Goal: Transaction & Acquisition: Purchase product/service

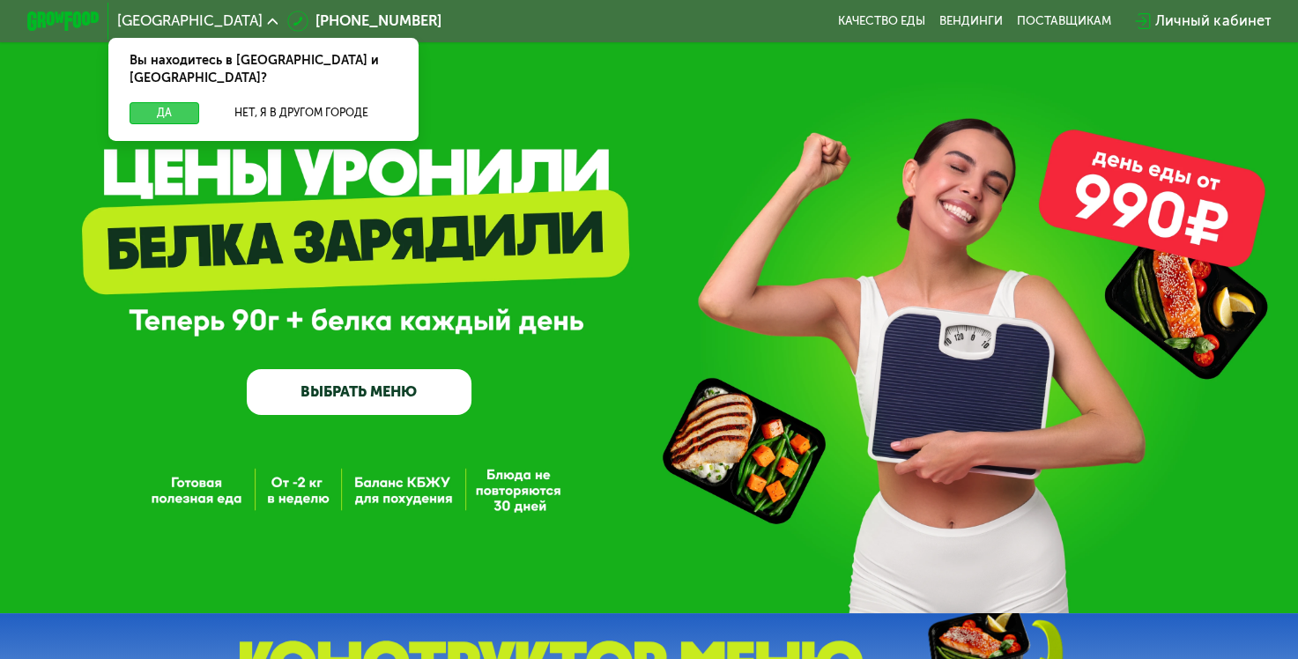
click at [181, 102] on button "Да" at bounding box center [165, 113] width 70 height 22
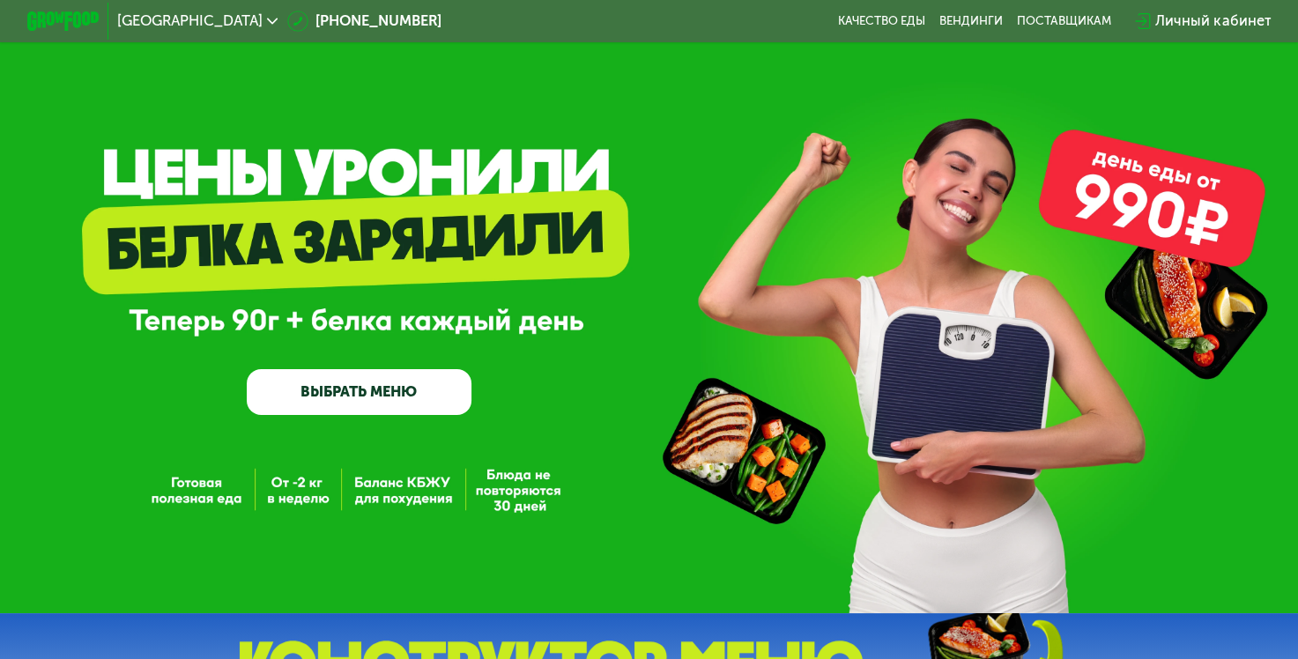
click at [386, 408] on link "ВЫБРАТЬ МЕНЮ" at bounding box center [359, 391] width 225 height 45
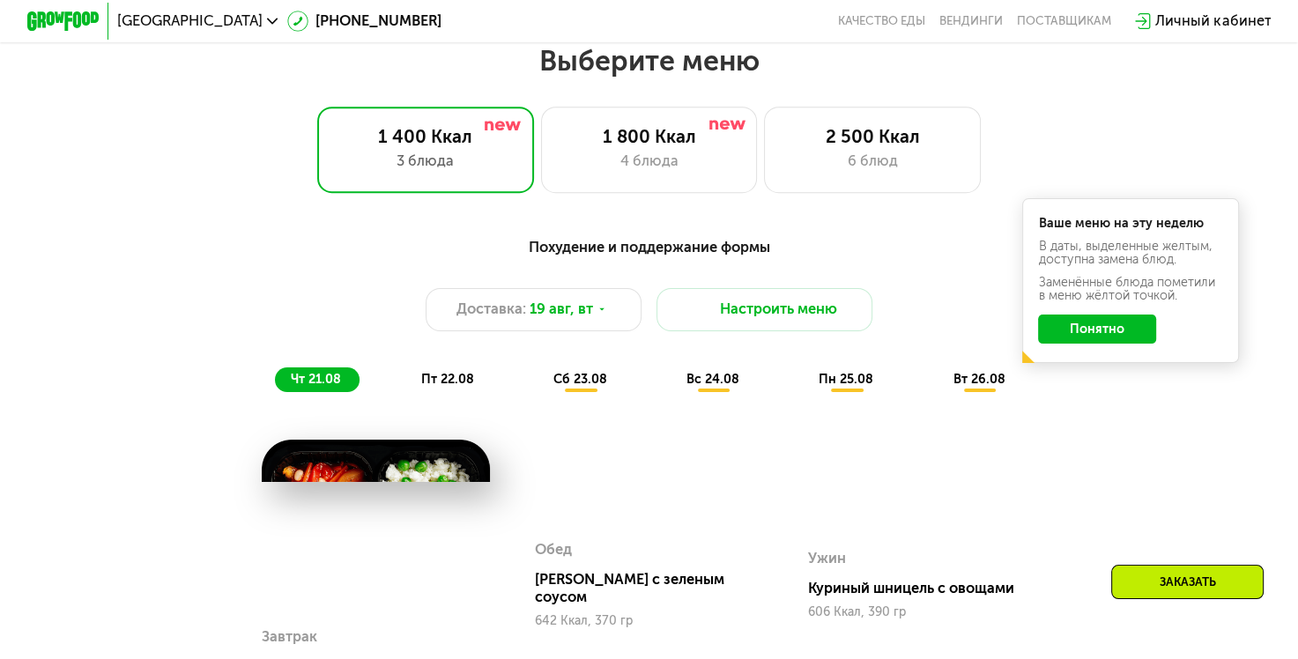
scroll to position [772, 0]
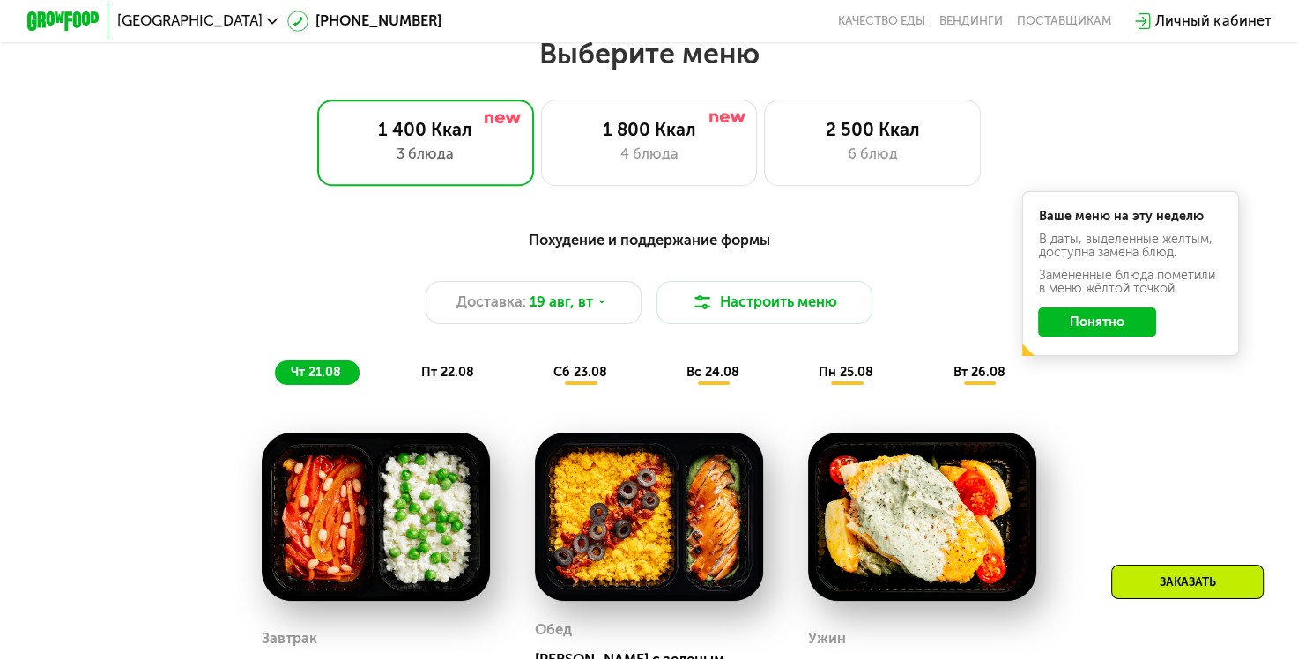
click at [1111, 334] on button "Понятно" at bounding box center [1097, 322] width 118 height 29
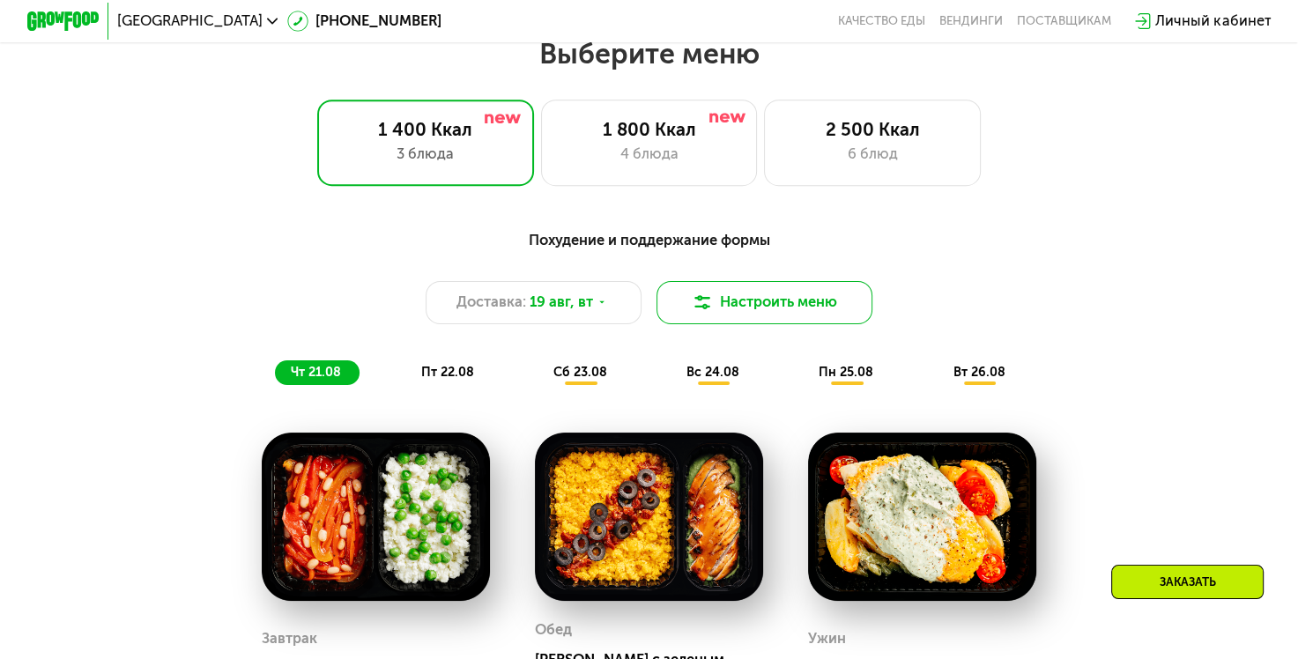
click at [825, 320] on button "Настроить меню" at bounding box center [765, 302] width 217 height 43
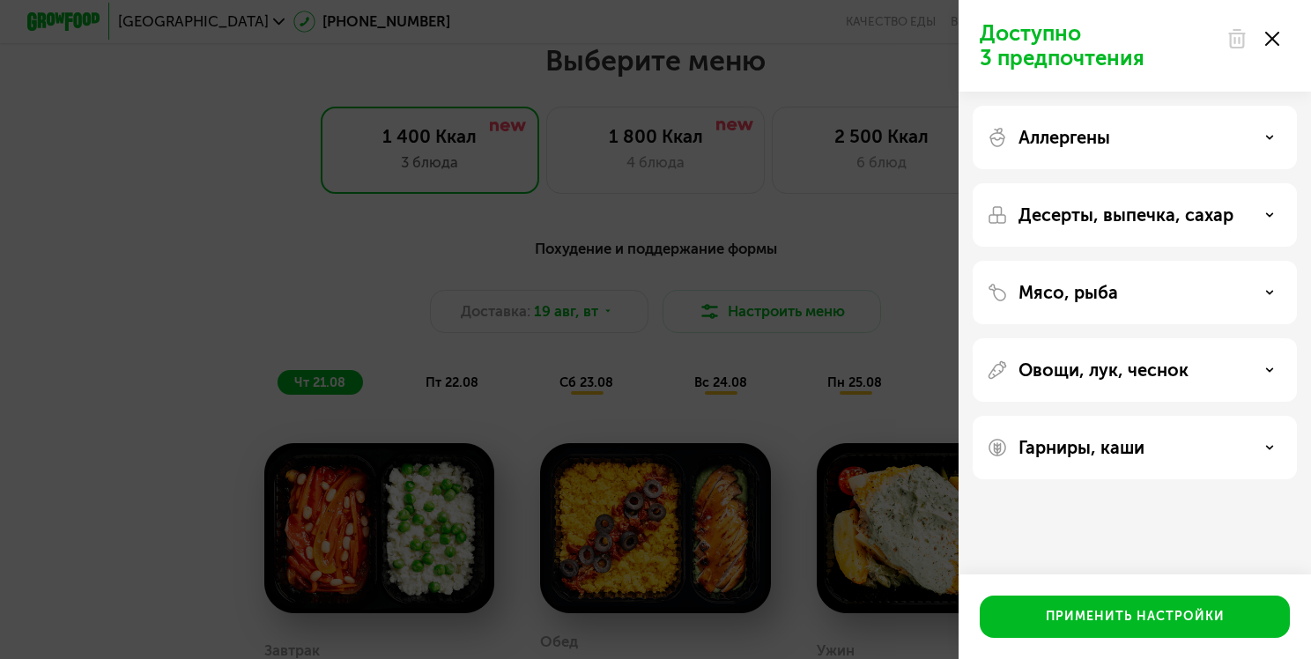
click at [1273, 34] on icon at bounding box center [1273, 39] width 14 height 14
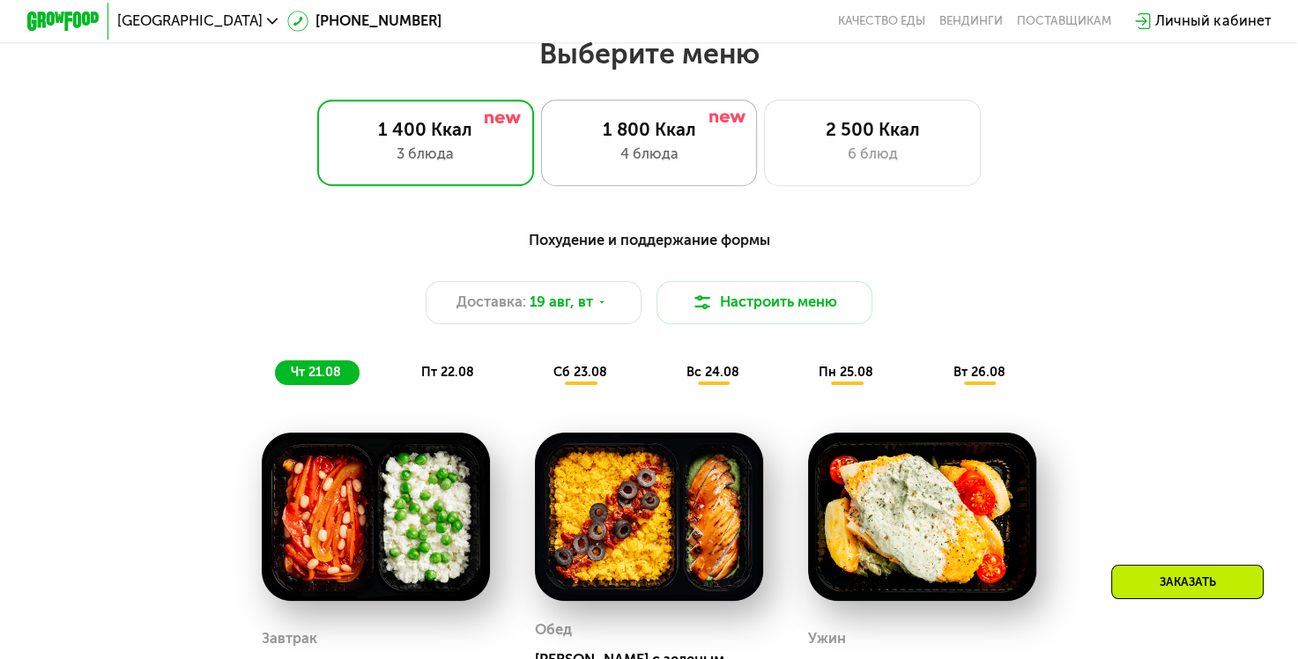
click at [625, 155] on div "4 блюда" at bounding box center [649, 155] width 179 height 22
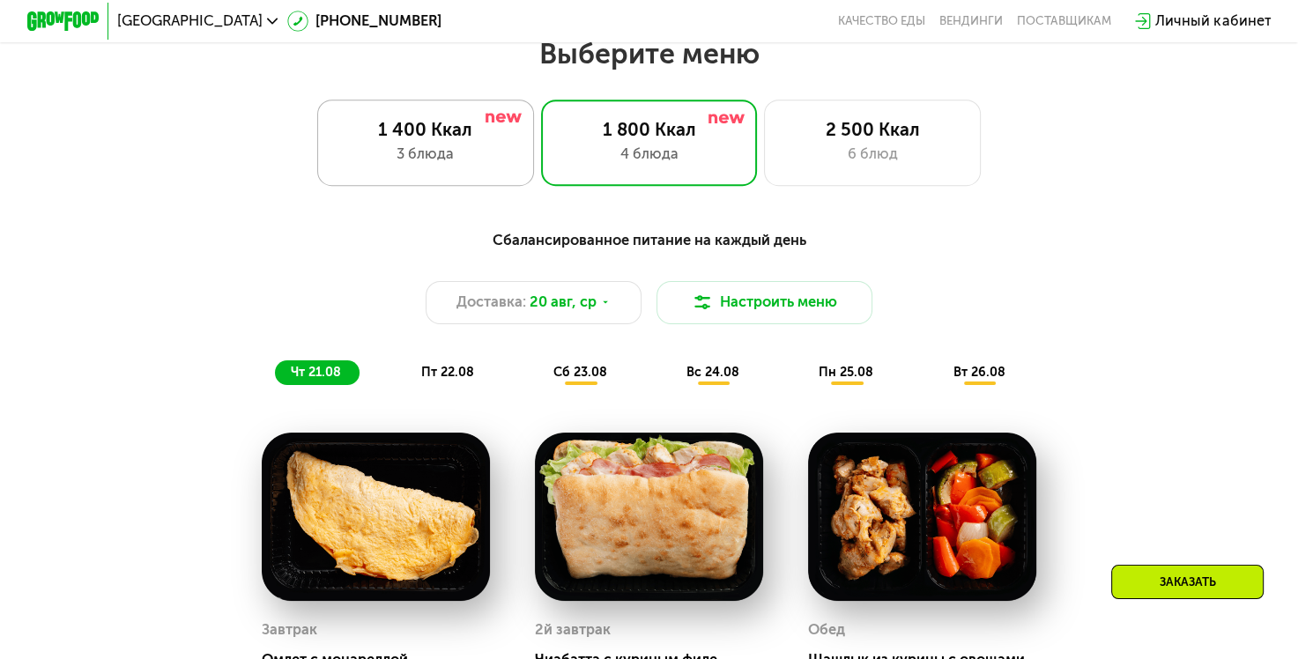
click at [482, 162] on div "3 блюда" at bounding box center [426, 155] width 179 height 22
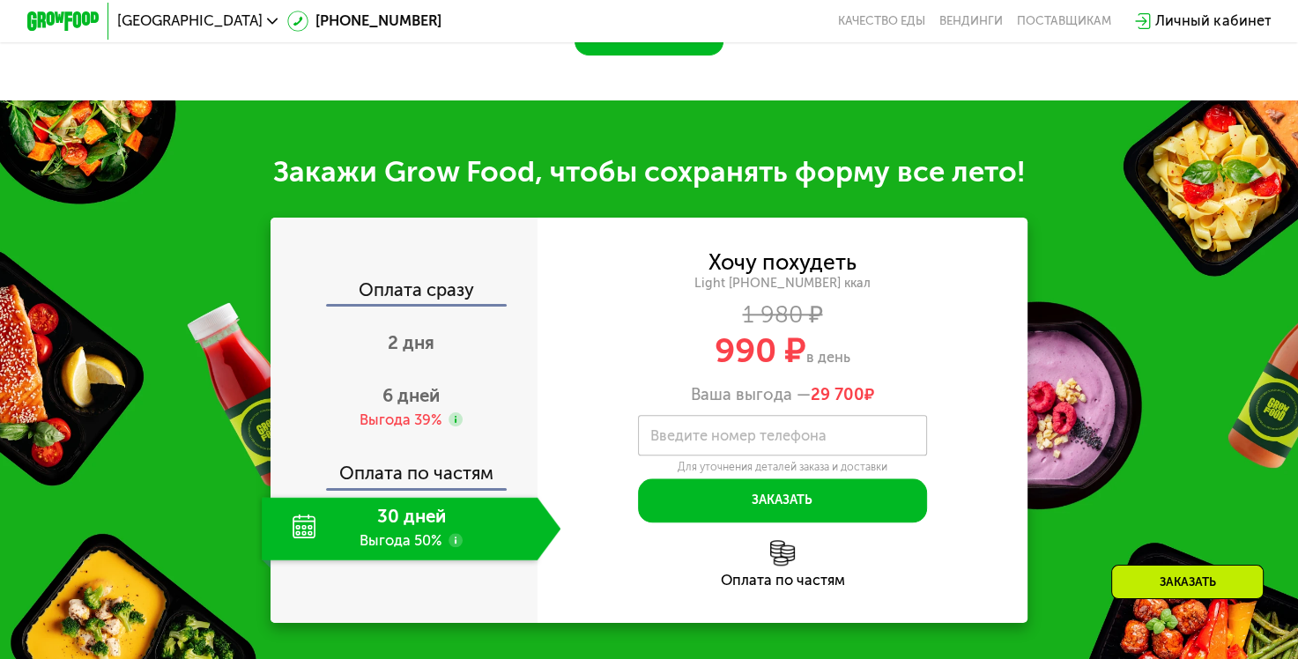
scroll to position [1742, 0]
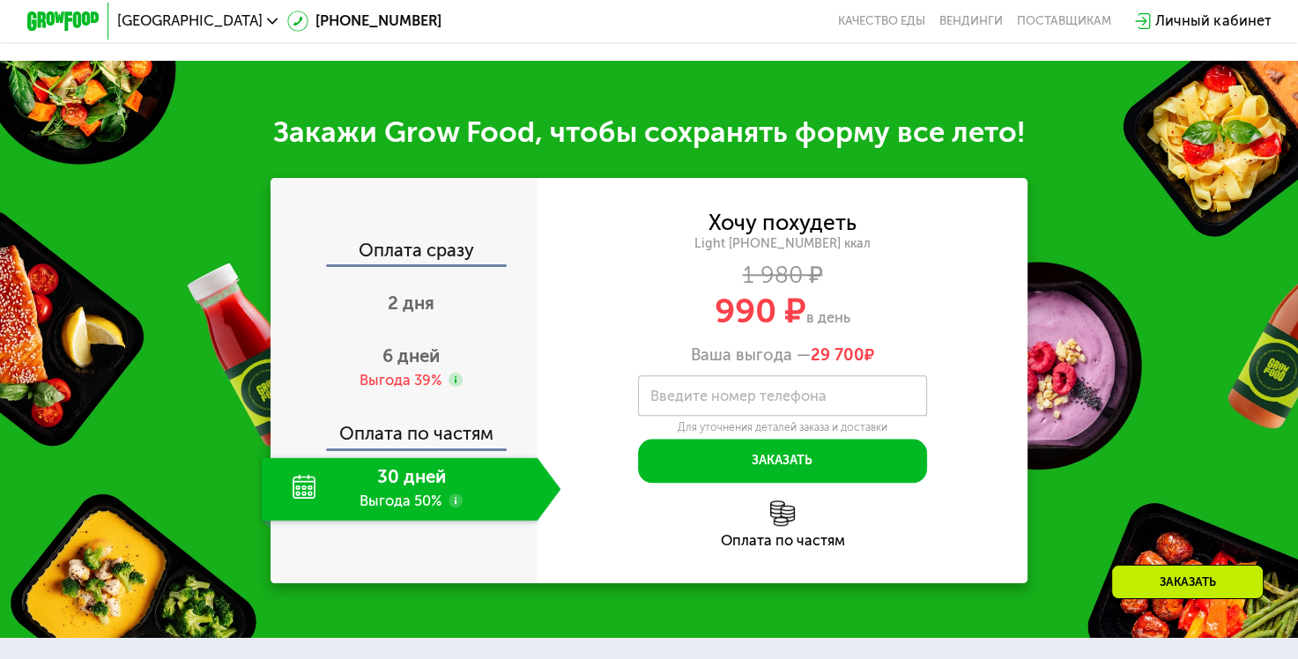
click at [434, 497] on div "30 дней Выгода 50%" at bounding box center [400, 488] width 276 height 63
click at [402, 489] on div "30 дней Выгода 50%" at bounding box center [400, 488] width 276 height 63
click at [449, 378] on use at bounding box center [456, 380] width 14 height 14
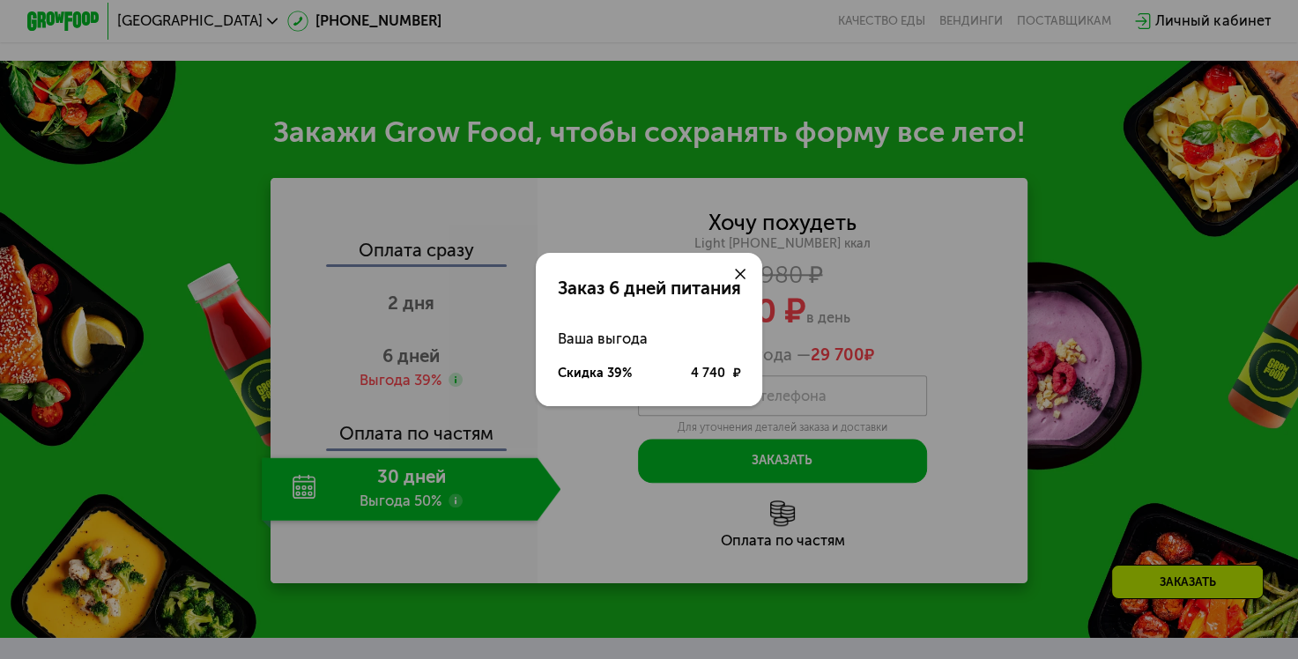
click at [741, 269] on icon at bounding box center [740, 274] width 11 height 11
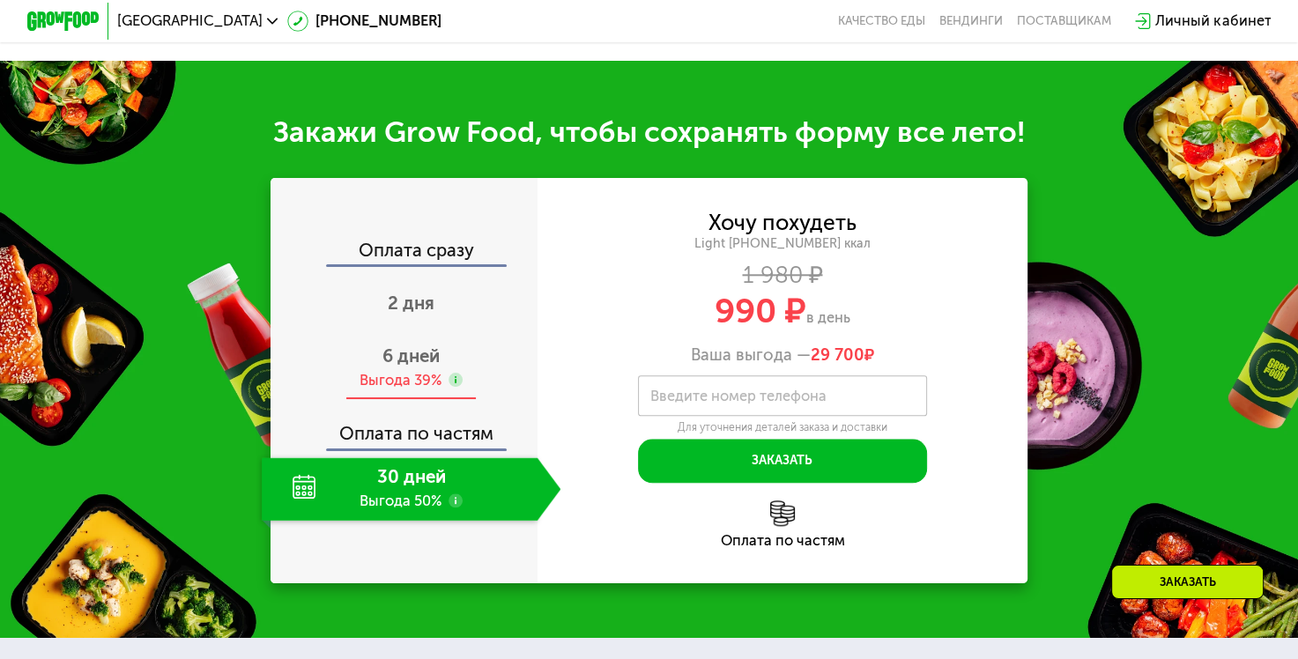
click at [429, 360] on span "6 дней" at bounding box center [410, 355] width 57 height 21
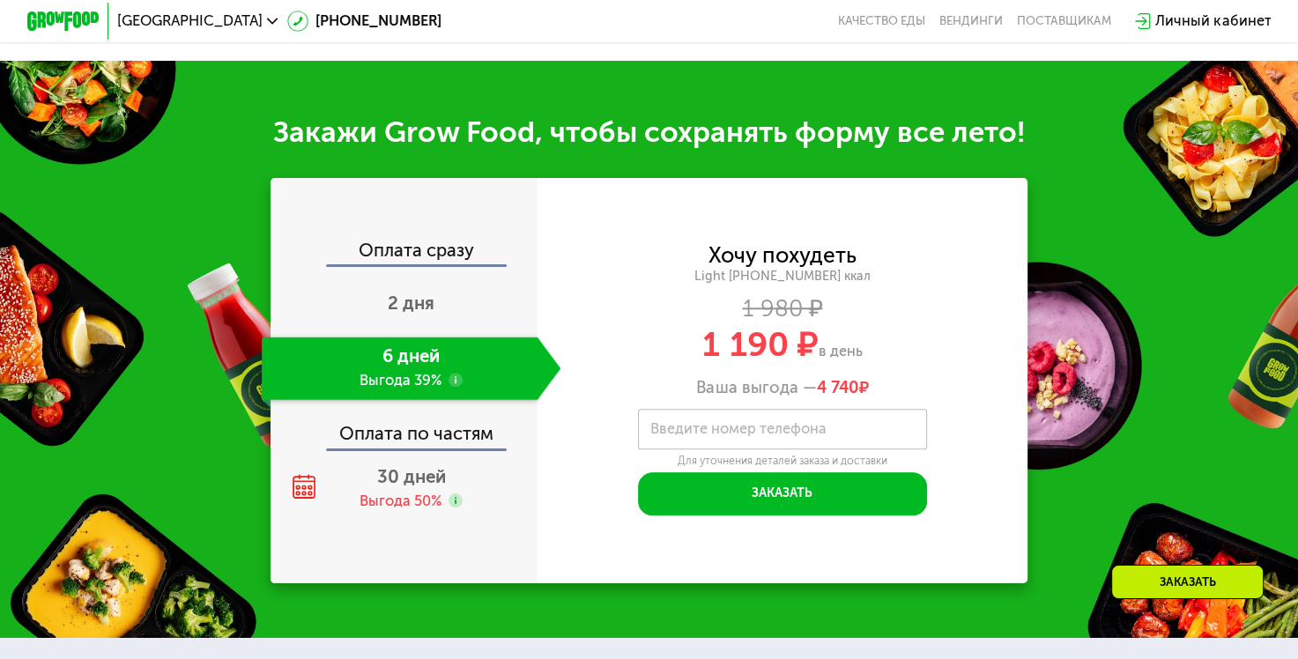
click at [391, 437] on div "Оплата по частям" at bounding box center [404, 427] width 265 height 41
click at [390, 499] on div "Выгода 50%" at bounding box center [401, 502] width 82 height 20
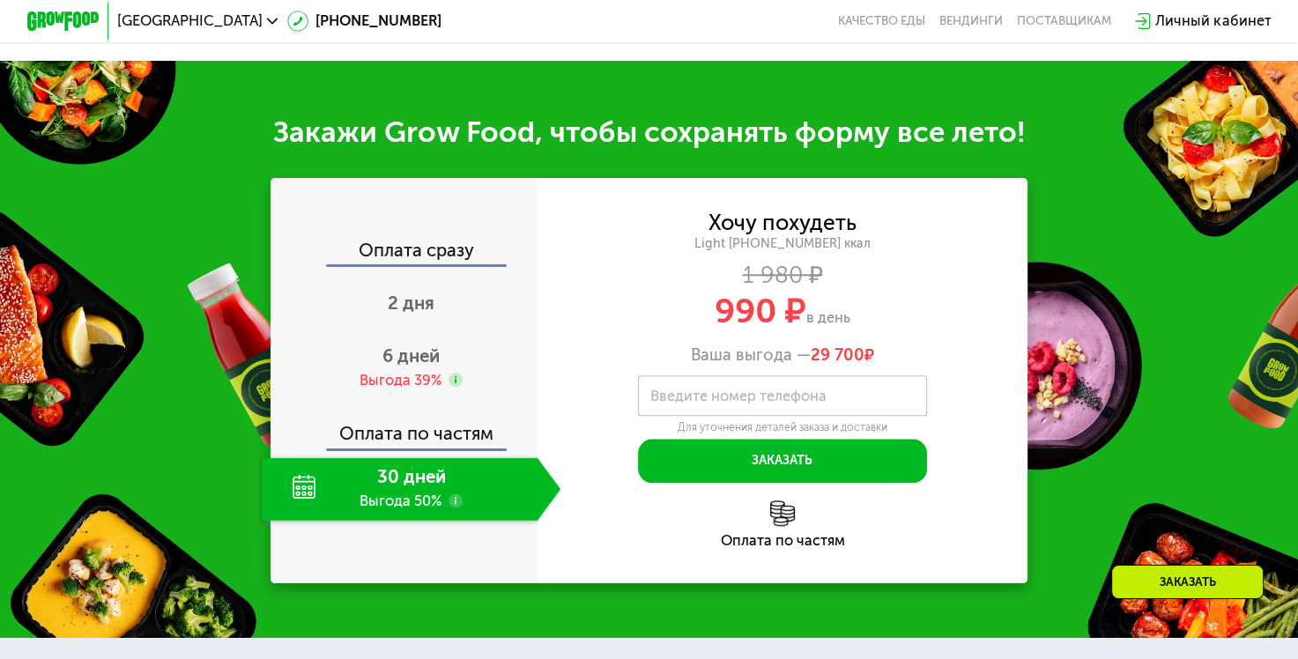
click at [830, 353] on span "29 700" at bounding box center [838, 354] width 54 height 19
click at [779, 526] on img at bounding box center [783, 514] width 26 height 26
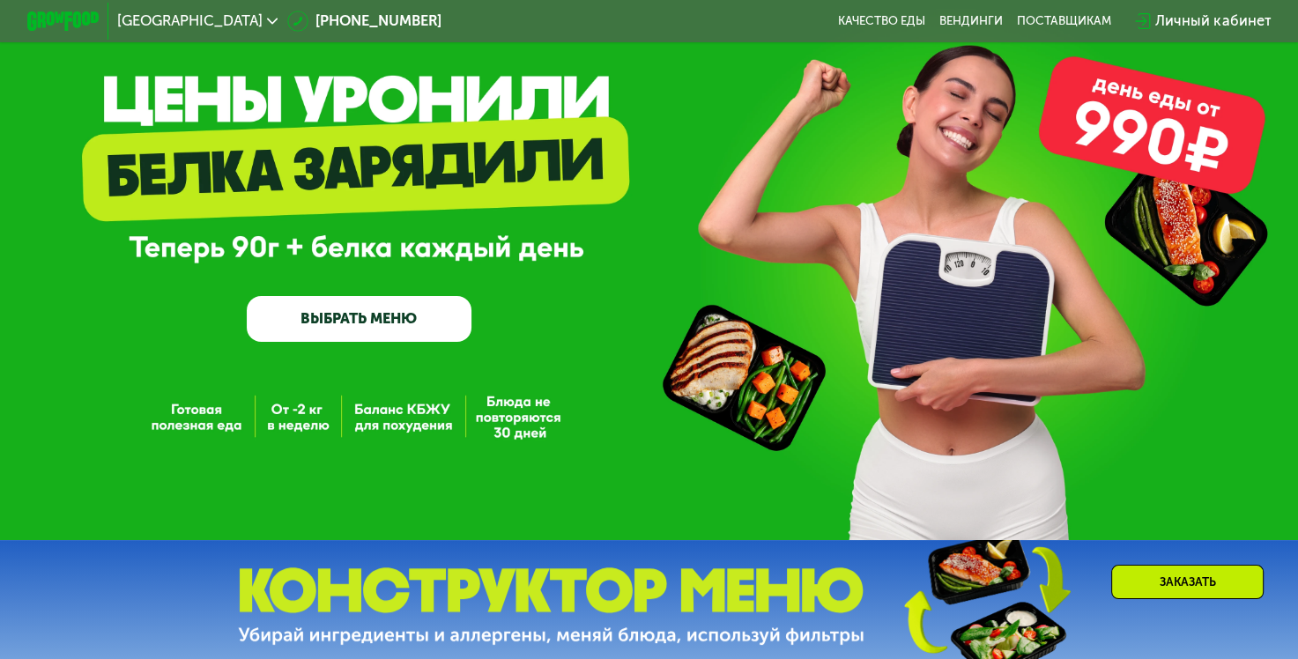
scroll to position [67, 0]
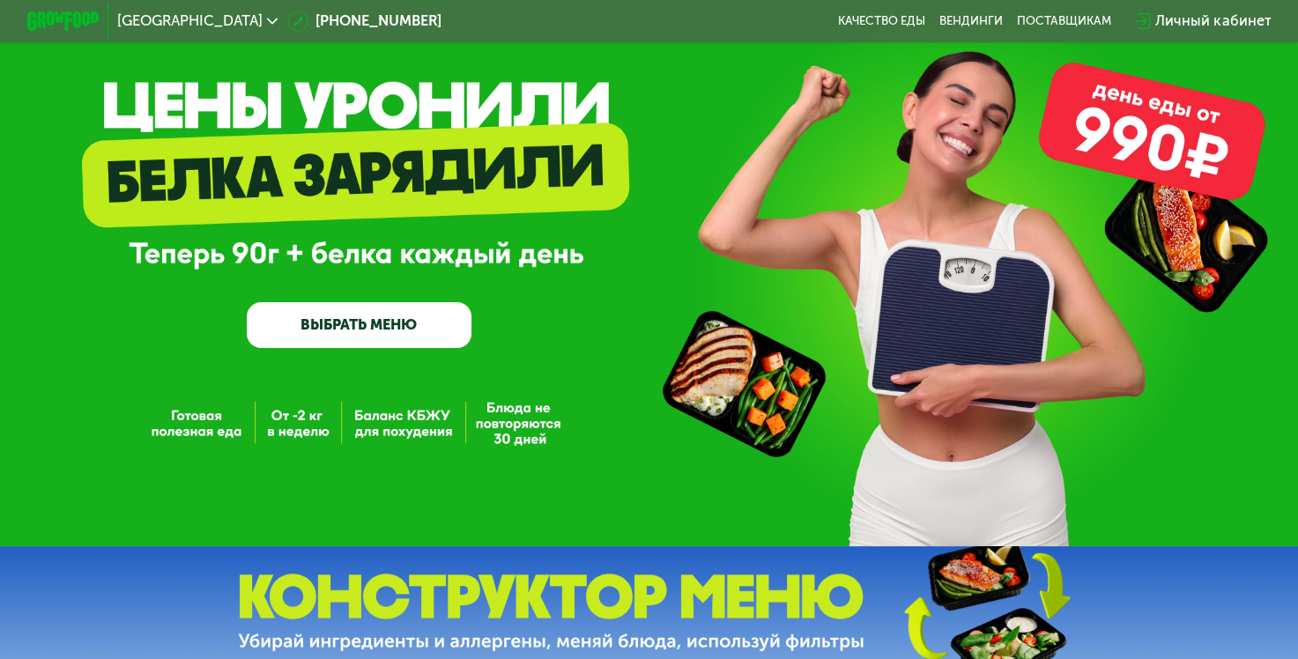
click at [368, 327] on link "ВЫБРАТЬ МЕНЮ" at bounding box center [359, 324] width 225 height 45
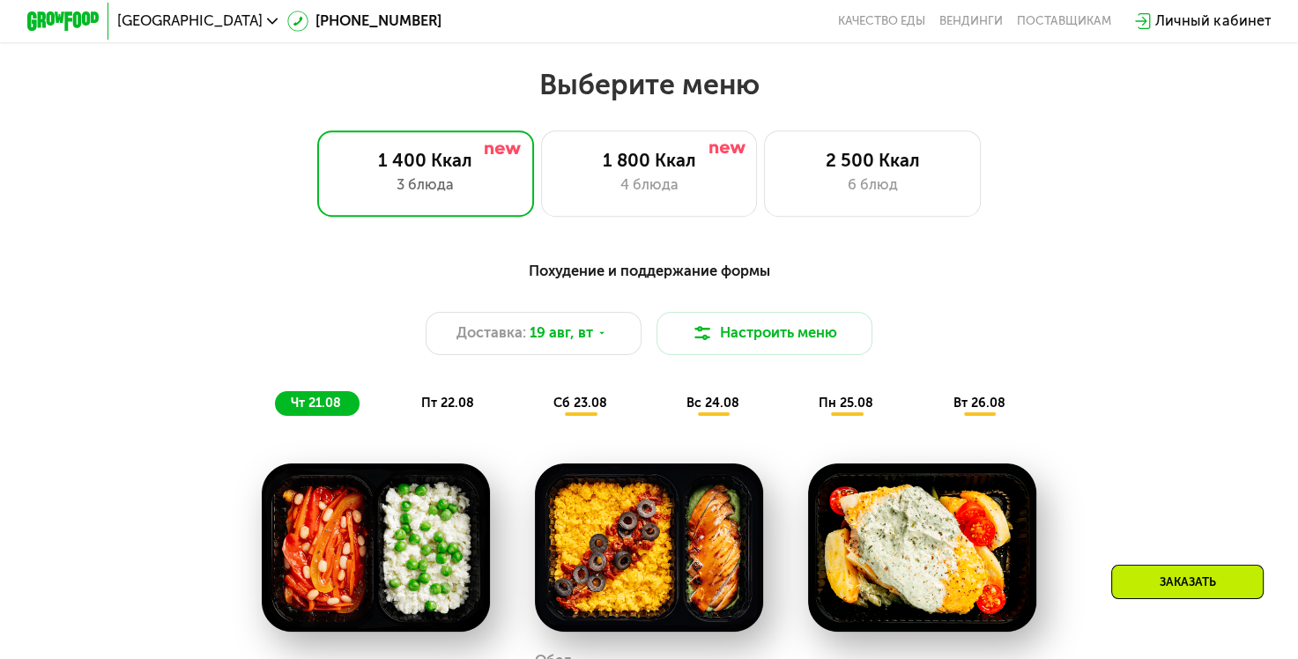
scroll to position [772, 0]
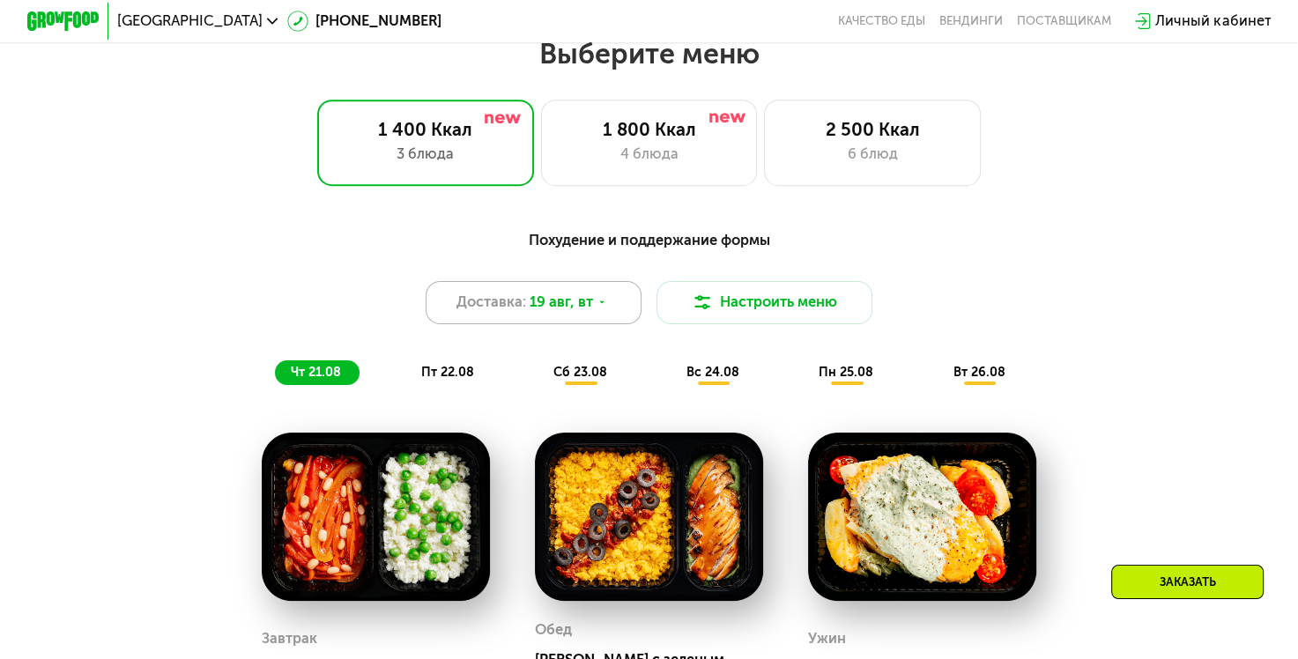
click at [584, 311] on span "19 авг, вт" at bounding box center [561, 303] width 63 height 22
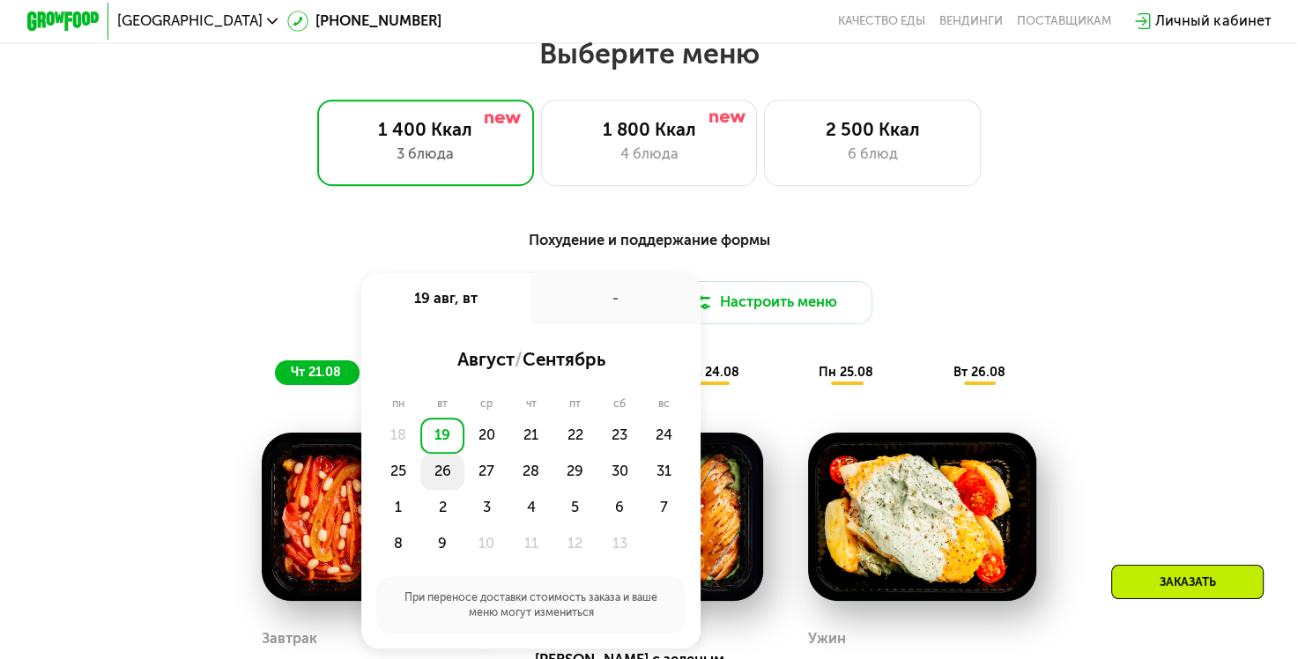
click at [464, 479] on div "26" at bounding box center [486, 472] width 44 height 36
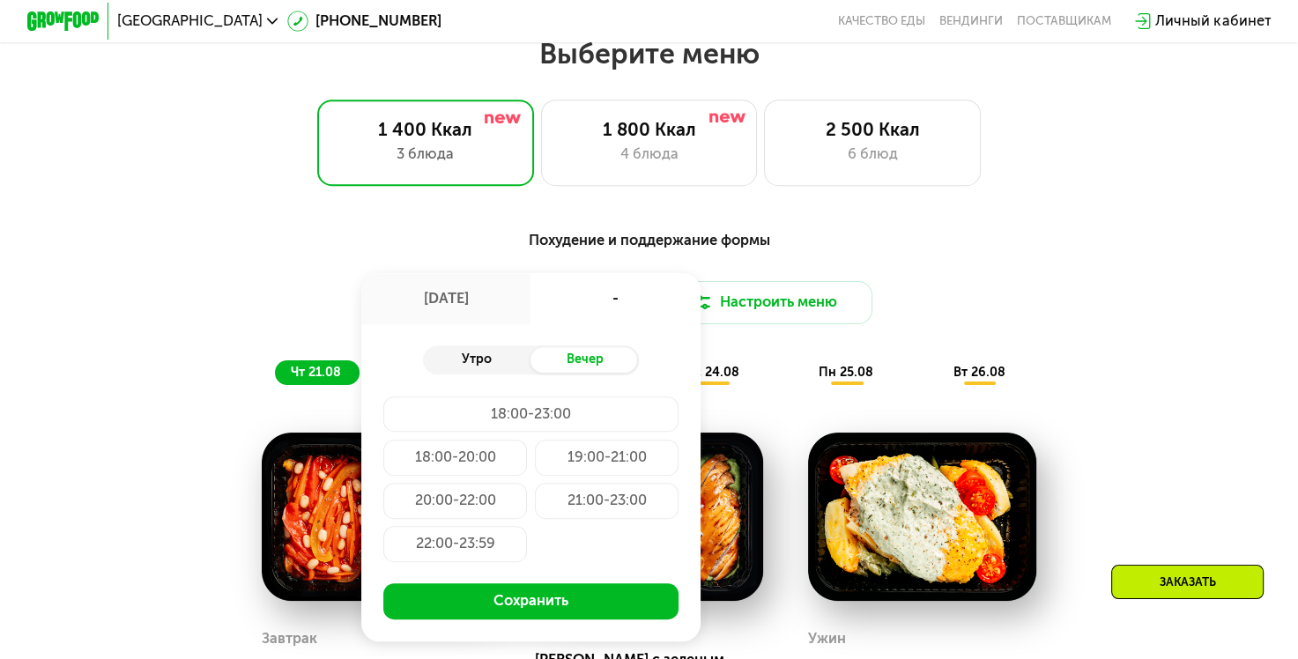
click at [478, 371] on div "Утро" at bounding box center [477, 360] width 108 height 26
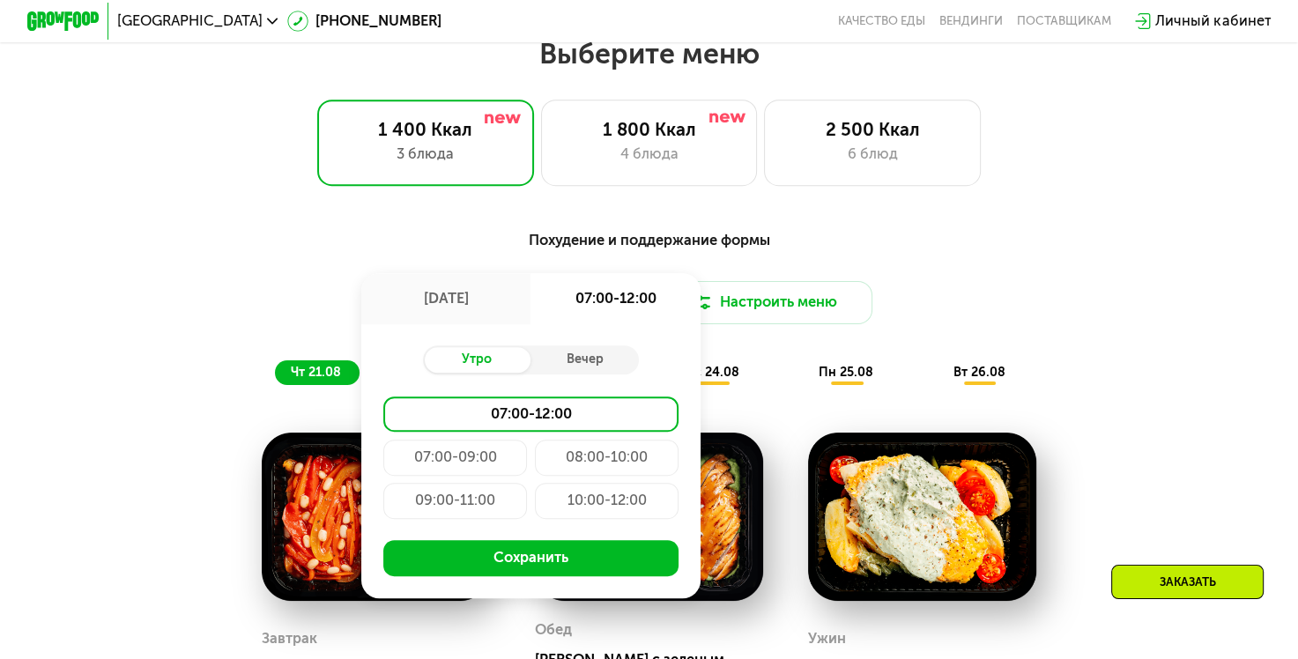
click at [1084, 252] on div "Похудение и поддержание формы" at bounding box center [648, 240] width 1067 height 23
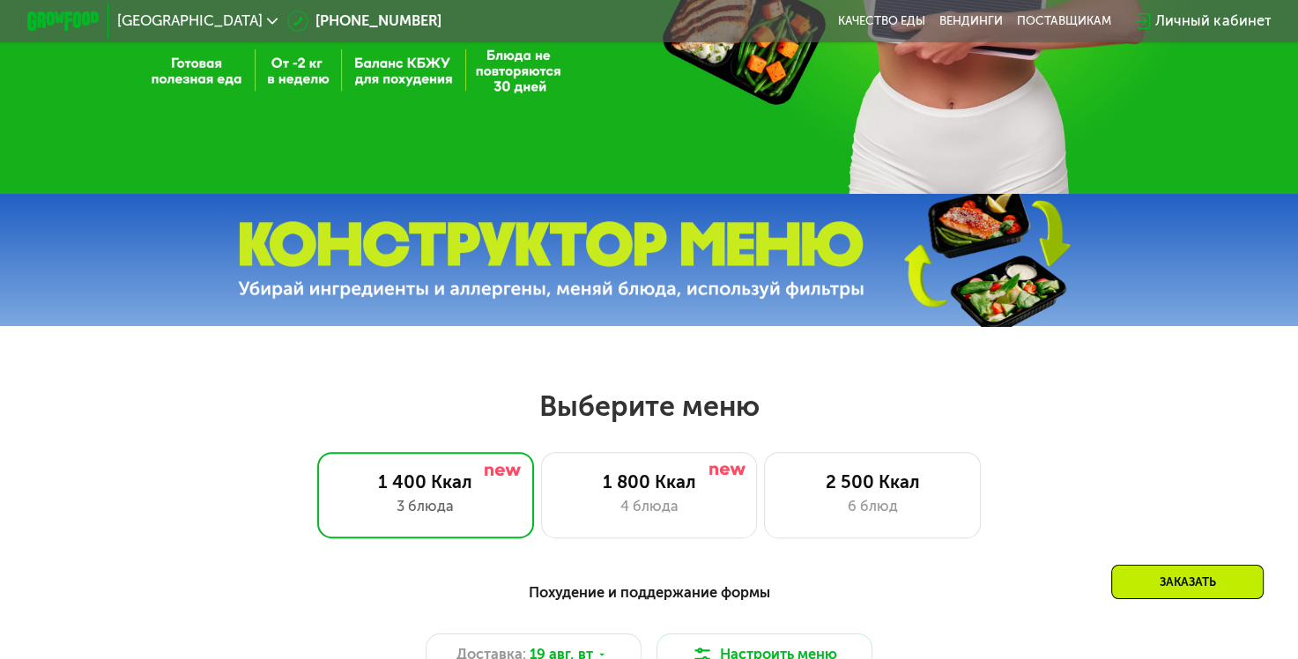
scroll to position [0, 0]
